Goal: Find specific page/section: Find specific page/section

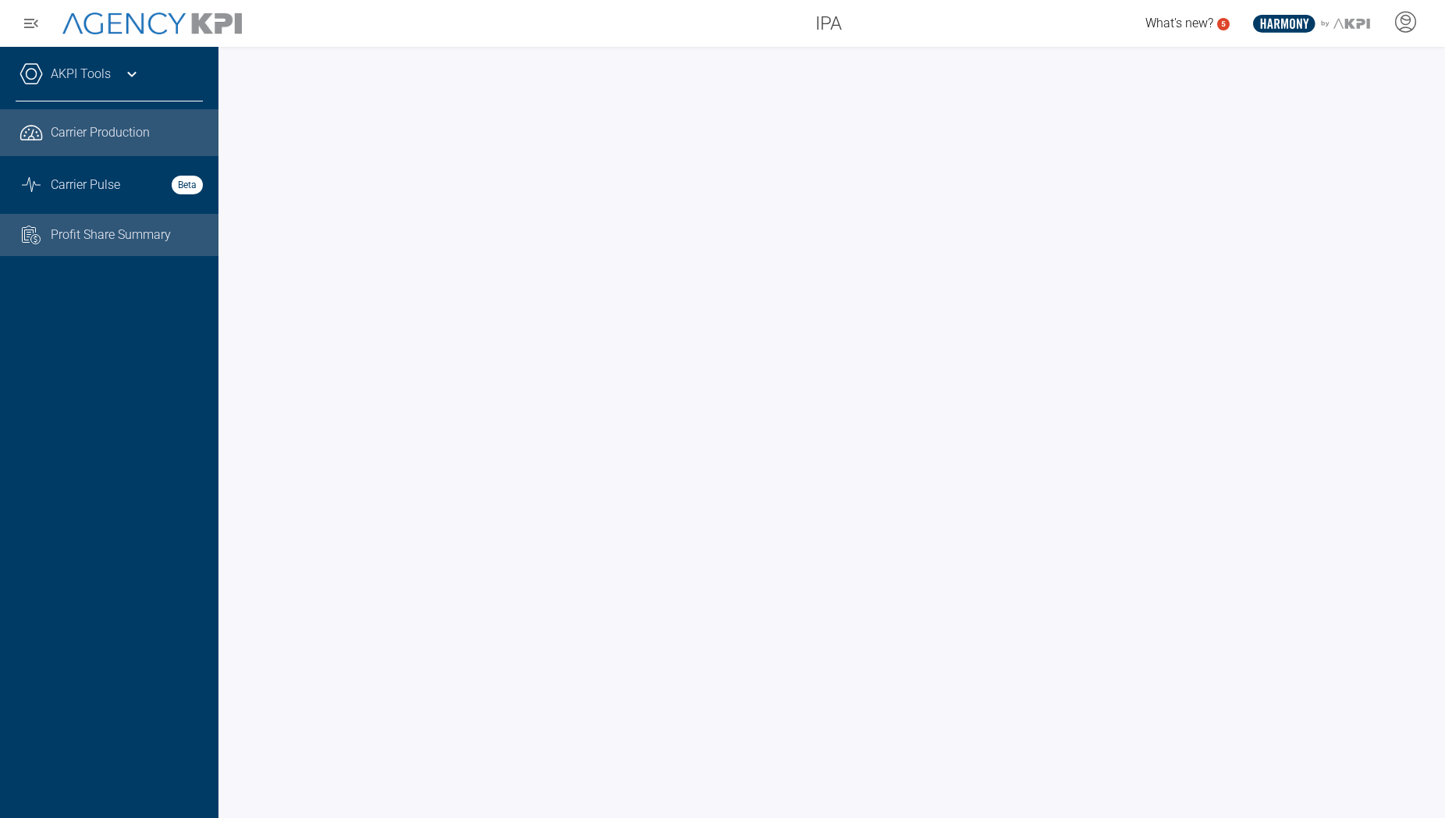
click at [107, 233] on span "Profit Share Summary" at bounding box center [111, 235] width 120 height 19
click at [75, 134] on span "Carrier Production" at bounding box center [100, 132] width 99 height 19
click at [1234, 49] on div at bounding box center [831, 432] width 1227 height 771
click at [139, 371] on div "AKPI Tools Core Production Data Upload Agency Code Mapping Carrier Data Health …" at bounding box center [109, 432] width 218 height 771
click at [126, 73] on icon at bounding box center [132, 74] width 19 height 19
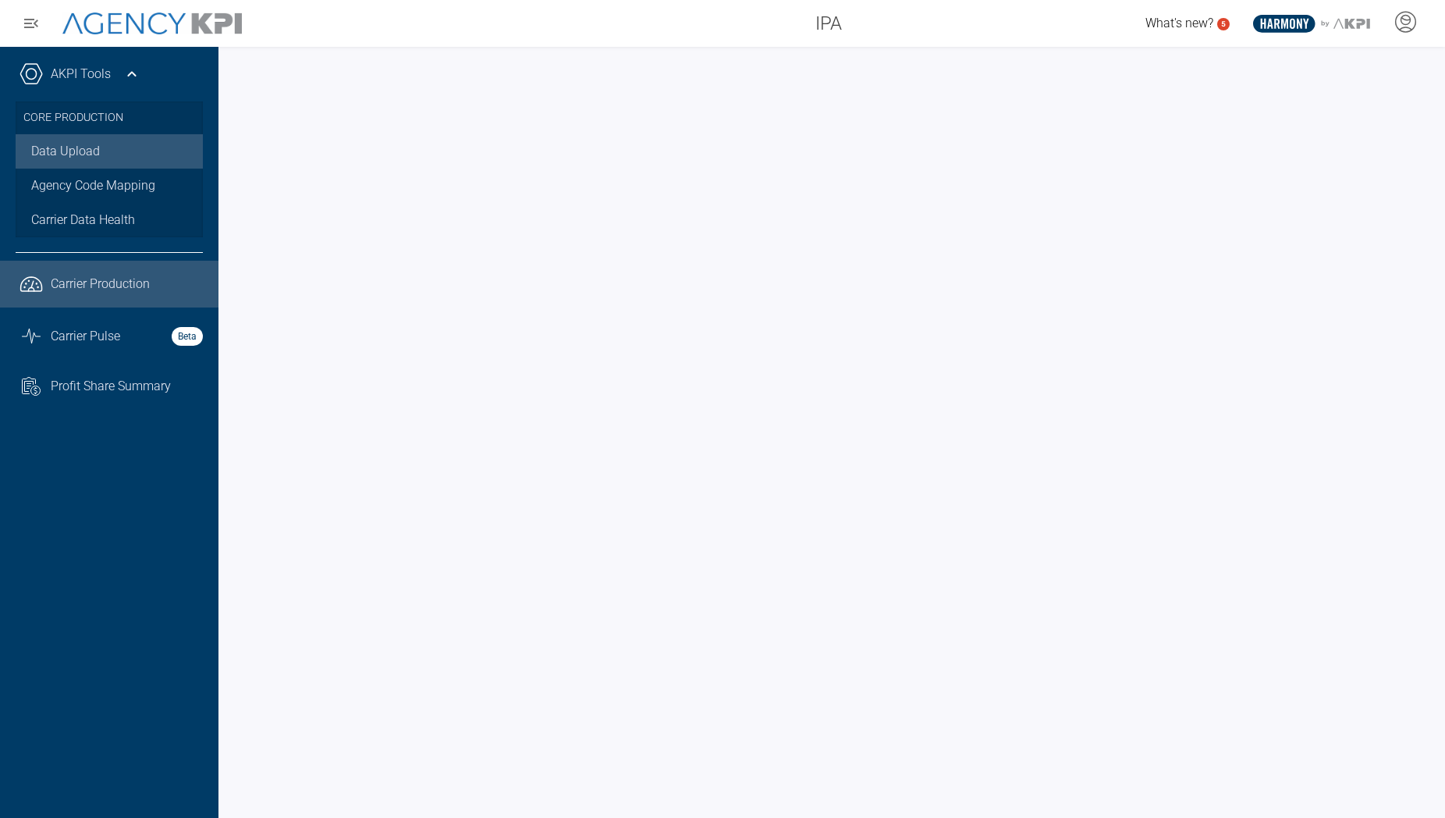
click at [80, 147] on link "Data Upload" at bounding box center [109, 151] width 187 height 34
click at [632, 23] on div "IPA" at bounding box center [557, 23] width 592 height 31
click at [595, 34] on div "IPA" at bounding box center [557, 23] width 592 height 31
click at [366, 27] on div "IPA" at bounding box center [557, 23] width 592 height 31
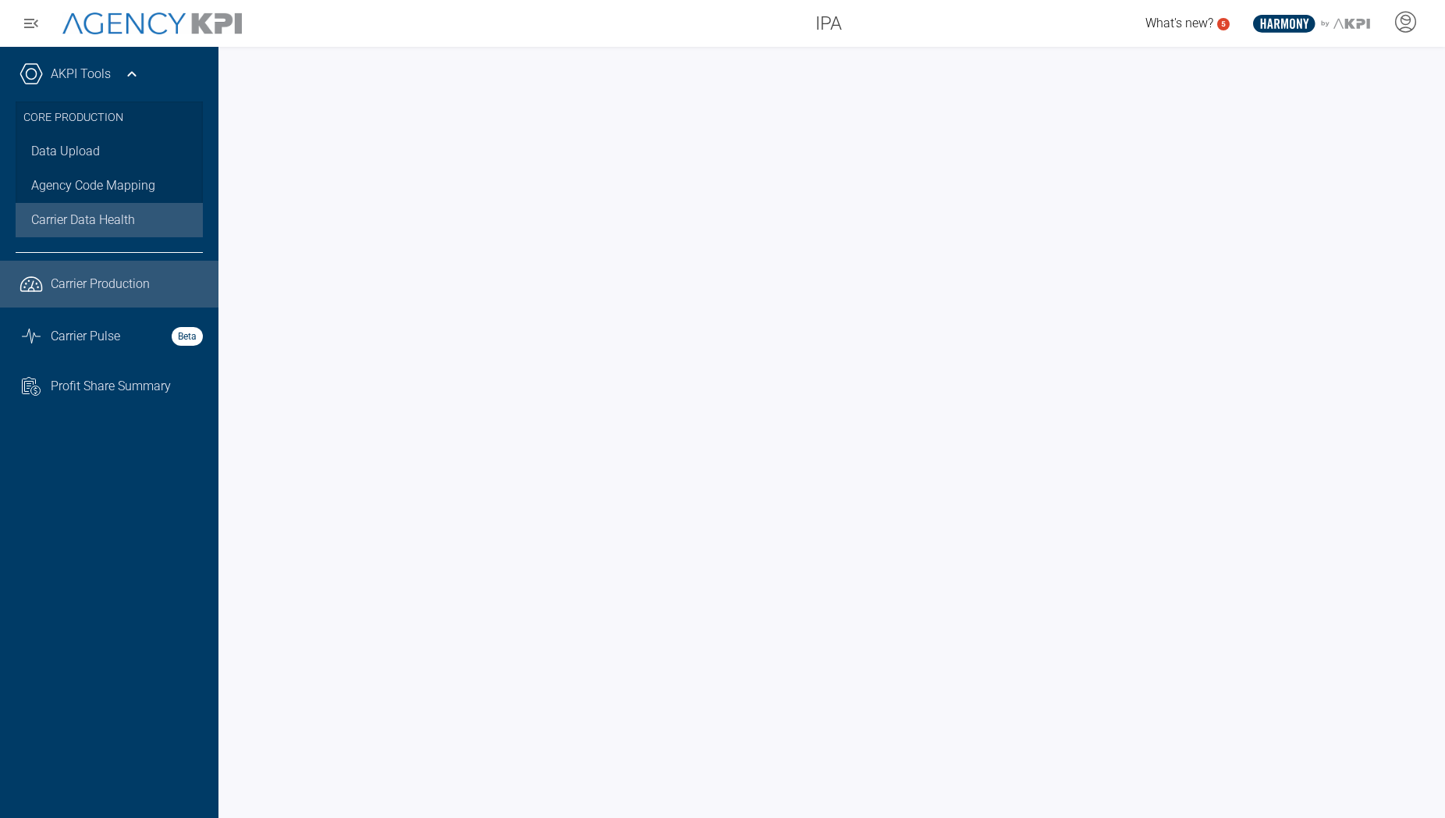
click at [151, 213] on div "Carrier Data Health" at bounding box center [109, 220] width 156 height 19
